Goal: Task Accomplishment & Management: Use online tool/utility

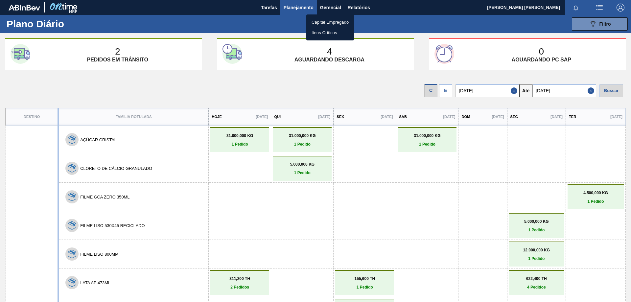
click at [360, 7] on div at bounding box center [315, 151] width 631 height 302
click at [360, 7] on span "Relatórios" at bounding box center [359, 8] width 22 height 8
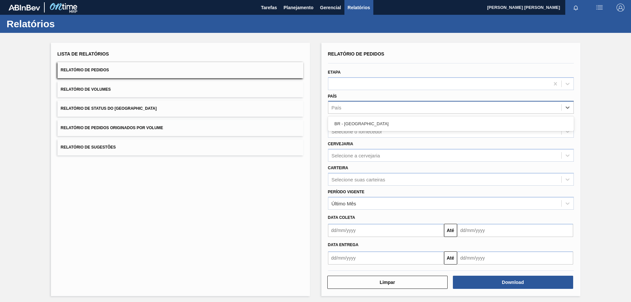
click at [357, 103] on div "País" at bounding box center [444, 108] width 233 height 10
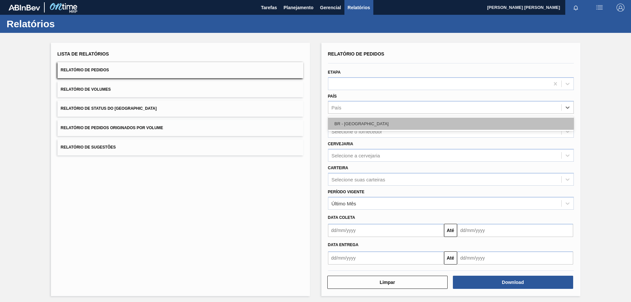
click at [352, 120] on div "BR - [GEOGRAPHIC_DATA]" at bounding box center [451, 124] width 246 height 12
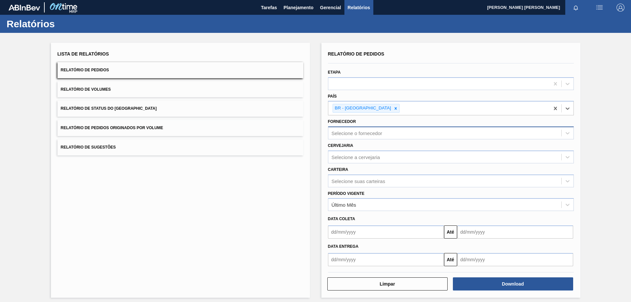
click at [353, 135] on div "Selecione o fornecedor" at bounding box center [356, 133] width 51 height 6
click at [339, 157] on div "Selecione a cervejaria" at bounding box center [355, 157] width 49 height 6
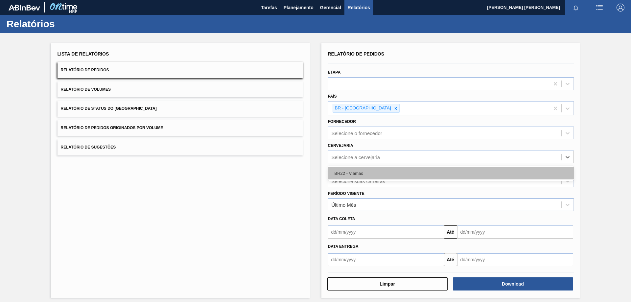
click at [342, 171] on div "BR22 - Viamão" at bounding box center [451, 173] width 246 height 12
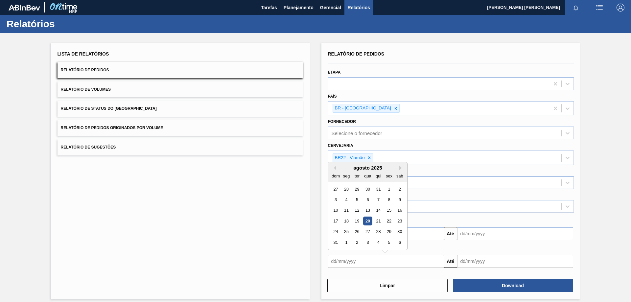
click at [355, 261] on input "text" at bounding box center [386, 261] width 116 height 13
click at [367, 196] on div "6" at bounding box center [367, 199] width 9 height 9
type input "[DATE]"
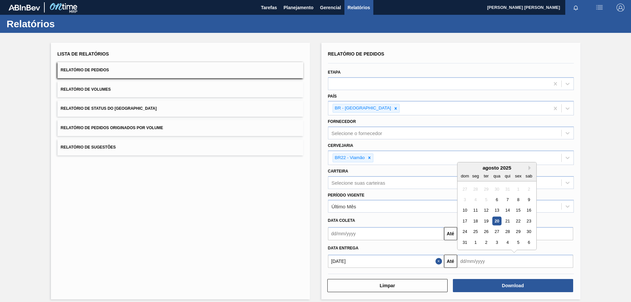
click at [494, 261] on input "text" at bounding box center [515, 261] width 116 height 13
click at [530, 168] on button "Next Month" at bounding box center [530, 168] width 5 height 5
click at [498, 208] on div "17" at bounding box center [496, 210] width 9 height 9
type input "[DATE]"
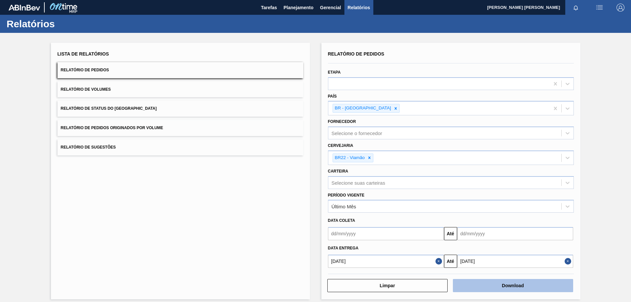
click at [505, 288] on button "Download" at bounding box center [513, 285] width 120 height 13
